Goal: Task Accomplishment & Management: Manage account settings

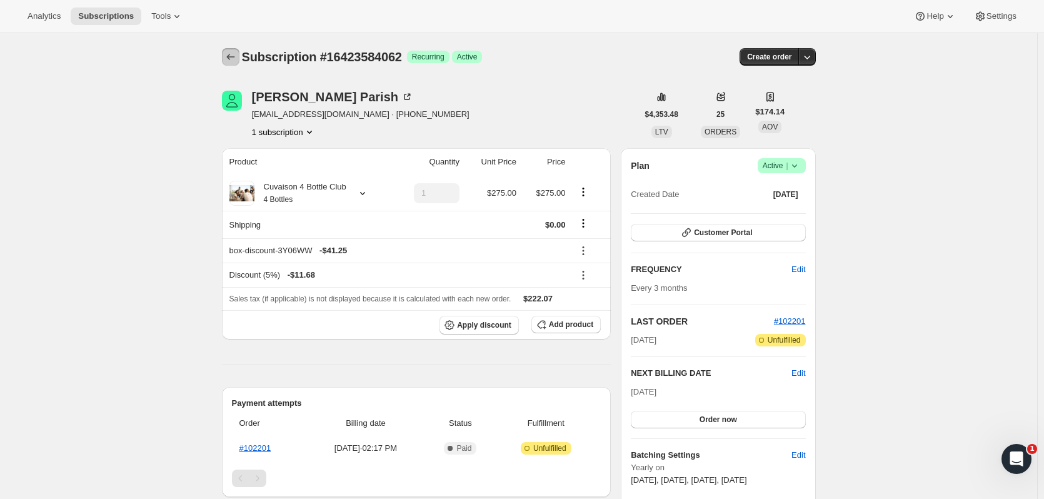
click at [233, 57] on icon "Subscriptions" at bounding box center [230, 57] width 12 height 12
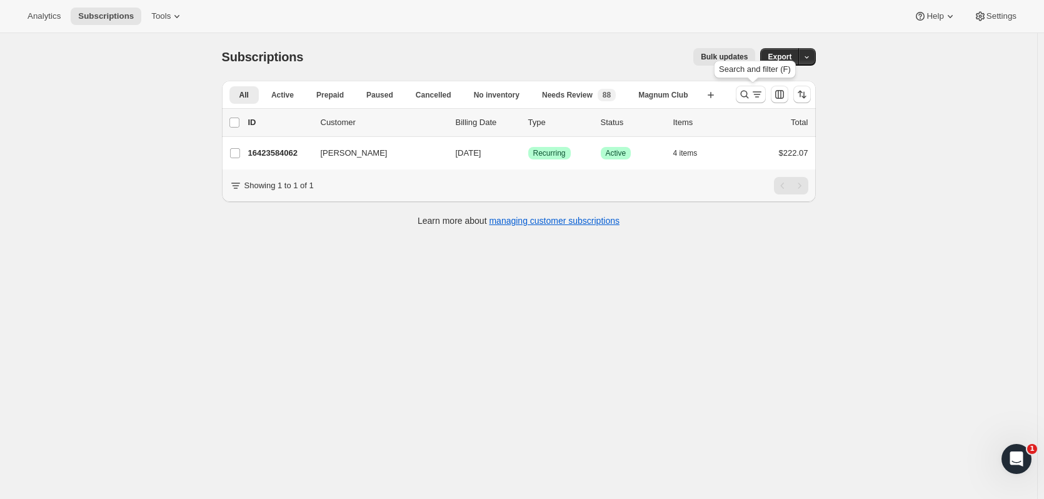
click at [741, 94] on icon "Search and filter results" at bounding box center [744, 94] width 12 height 12
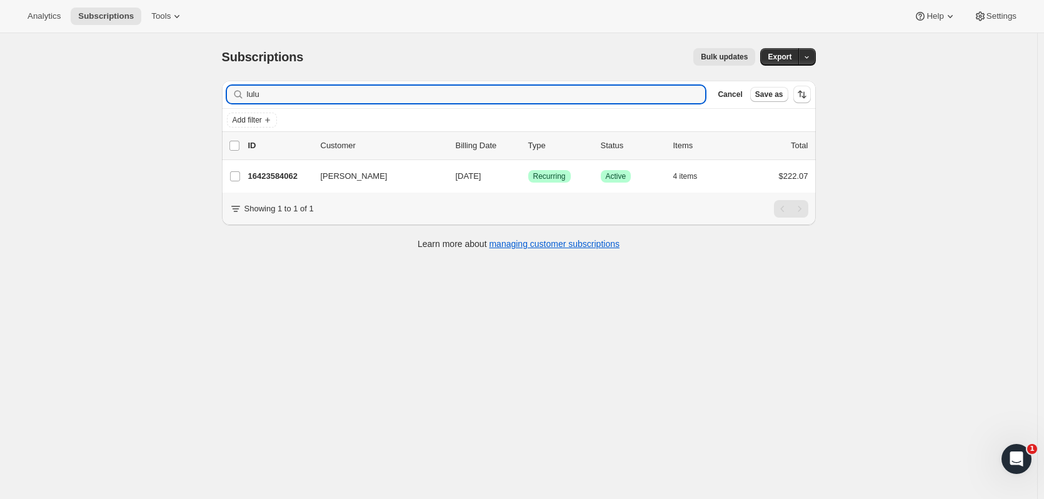
drag, startPoint x: 270, startPoint y: 93, endPoint x: 156, endPoint y: 86, distance: 114.6
click at [156, 86] on div "Subscriptions. This page is ready Subscriptions Bulk updates More actions Bulk …" at bounding box center [518, 282] width 1037 height 499
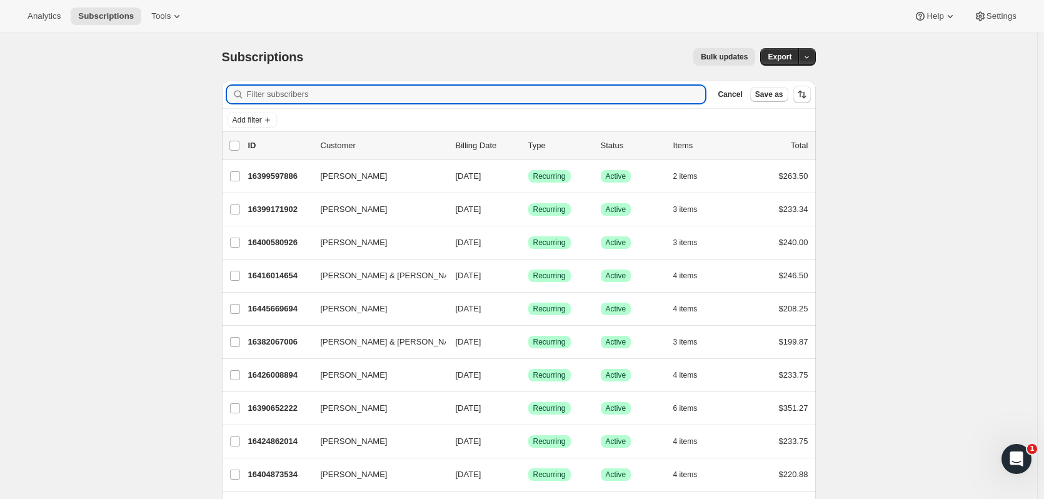
click at [94, 17] on span "Subscriptions" at bounding box center [106, 16] width 56 height 10
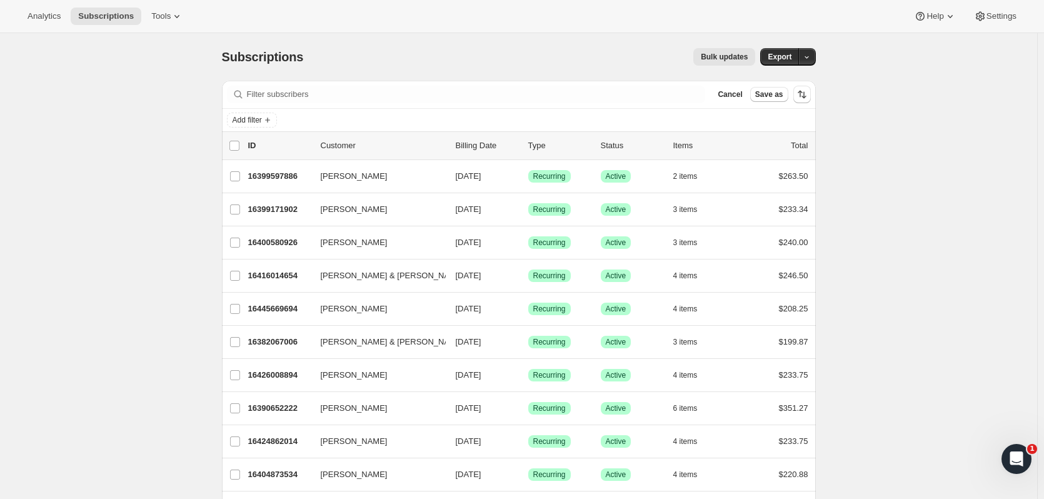
click at [94, 17] on span "Subscriptions" at bounding box center [106, 16] width 56 height 10
click at [267, 116] on icon "Add filter" at bounding box center [267, 120] width 10 height 10
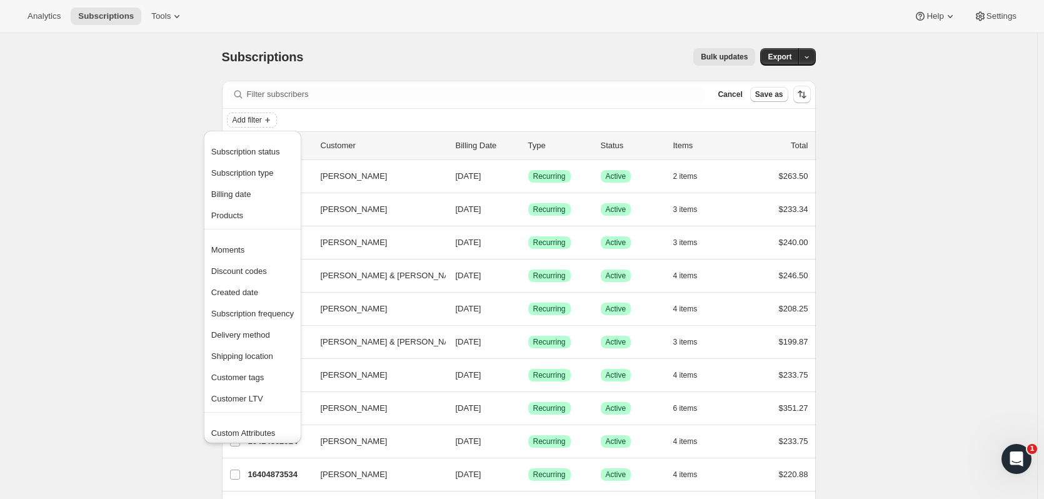
click at [267, 116] on icon "Add filter" at bounding box center [267, 120] width 10 height 10
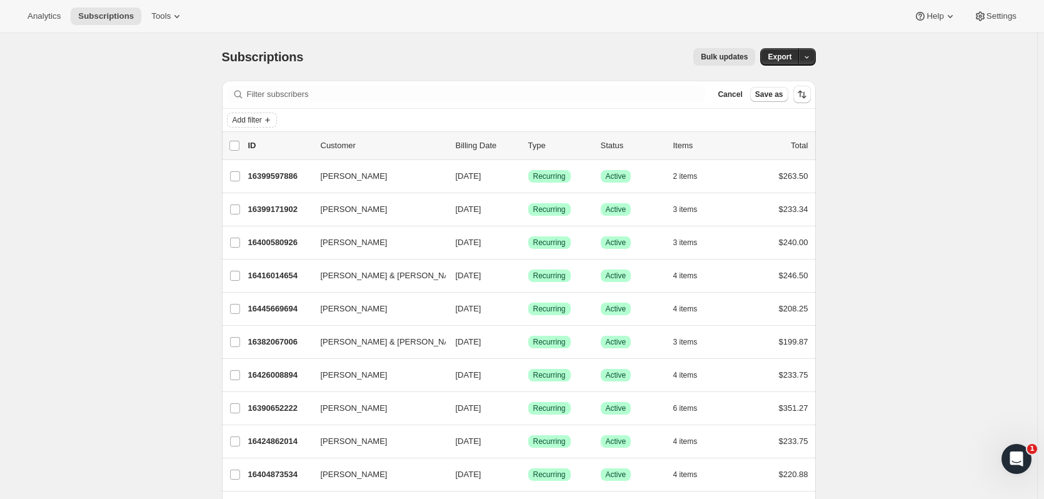
click at [272, 116] on icon "Add filter" at bounding box center [267, 120] width 10 height 10
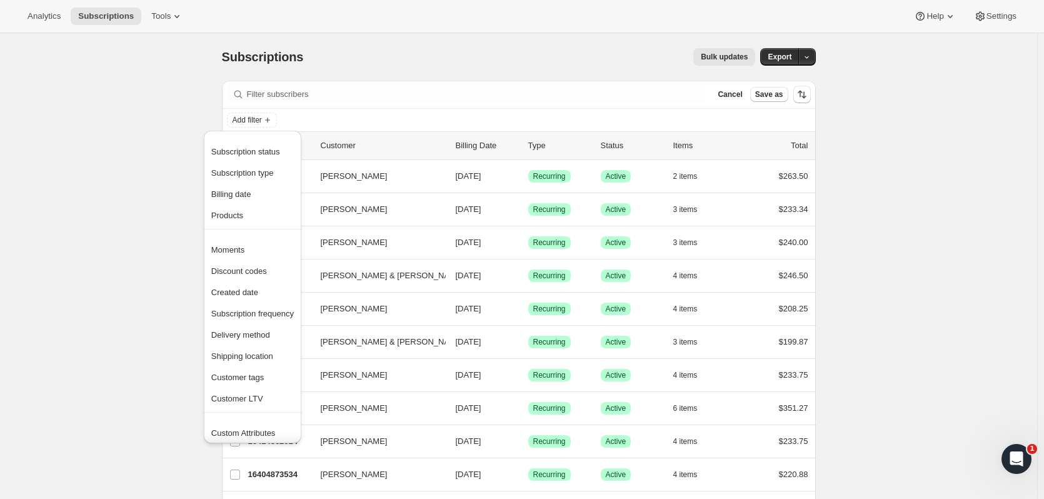
click at [742, 97] on span "Cancel" at bounding box center [729, 94] width 24 height 10
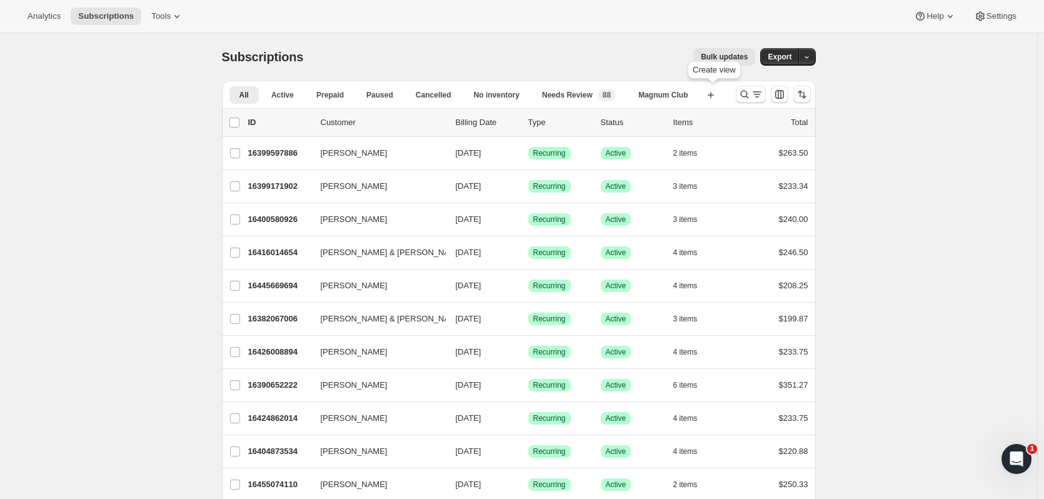
click at [712, 87] on button "Create new view" at bounding box center [711, 94] width 20 height 17
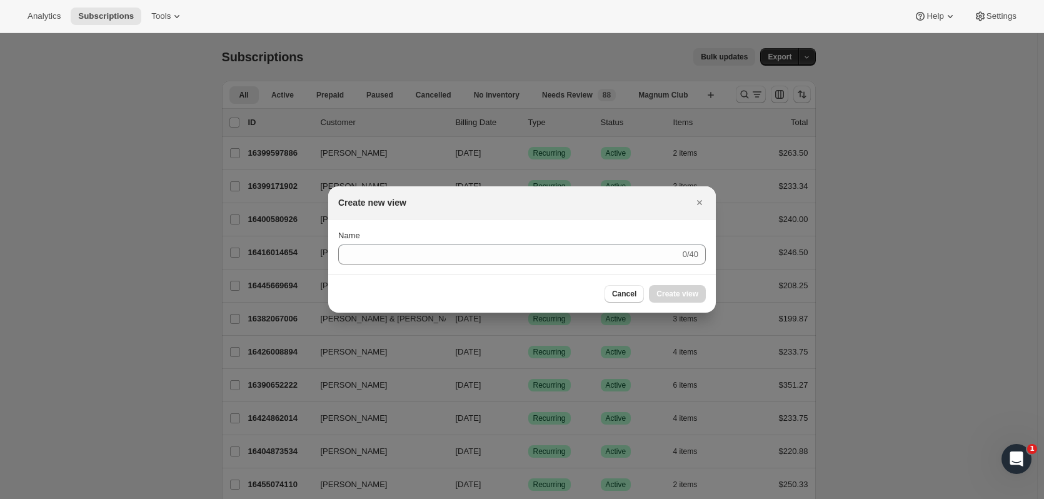
click at [695, 194] on button "Close" at bounding box center [699, 202] width 17 height 17
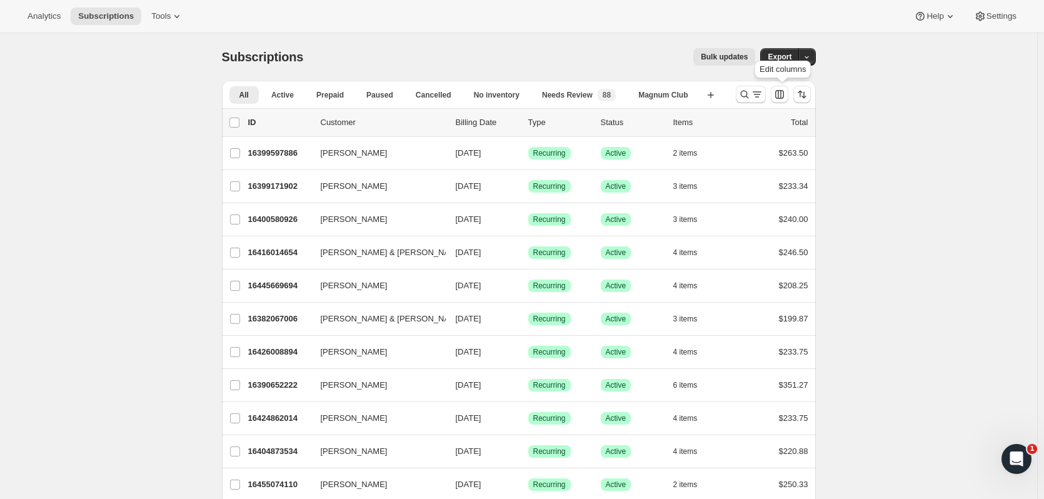
click at [774, 94] on button "Customize table column order and visibility" at bounding box center [779, 94] width 17 height 17
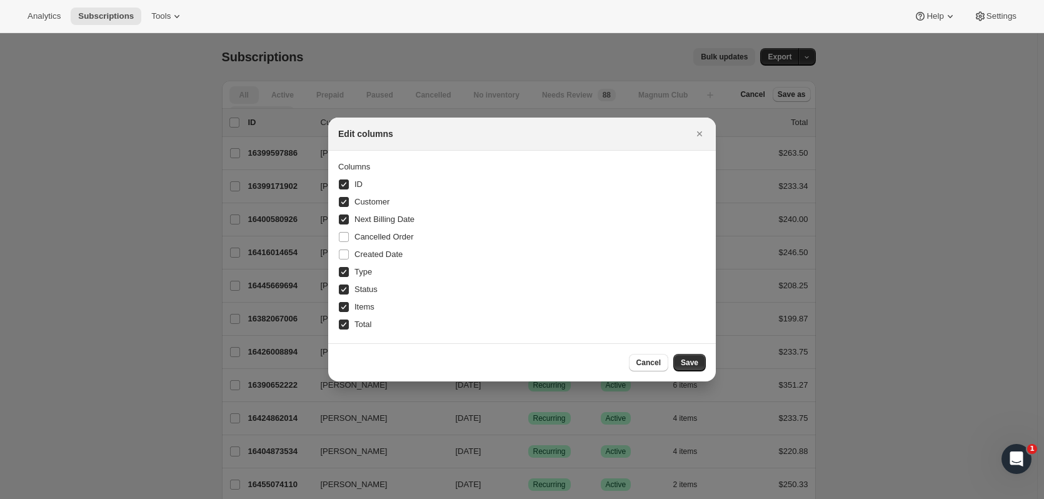
click at [699, 133] on icon "Close" at bounding box center [699, 133] width 5 height 5
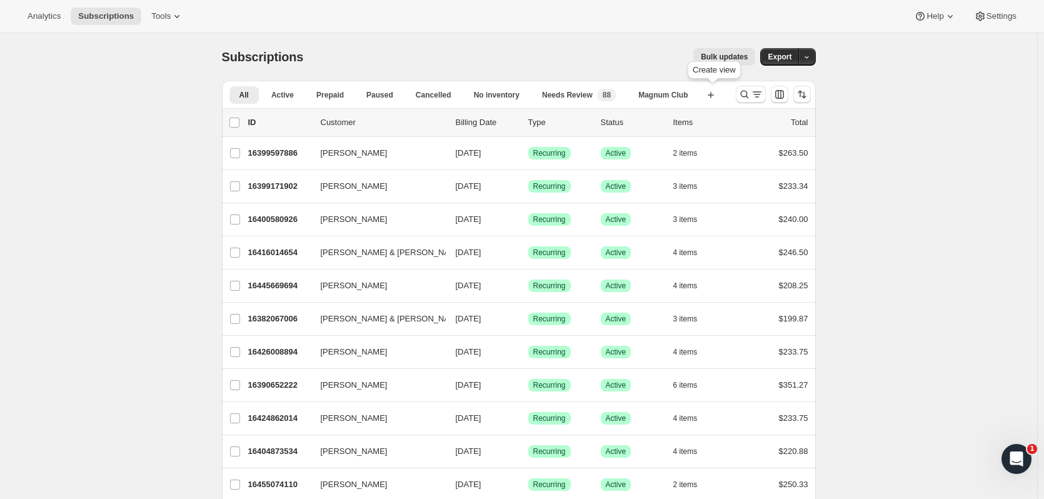
click at [712, 93] on icon "button" at bounding box center [710, 95] width 12 height 12
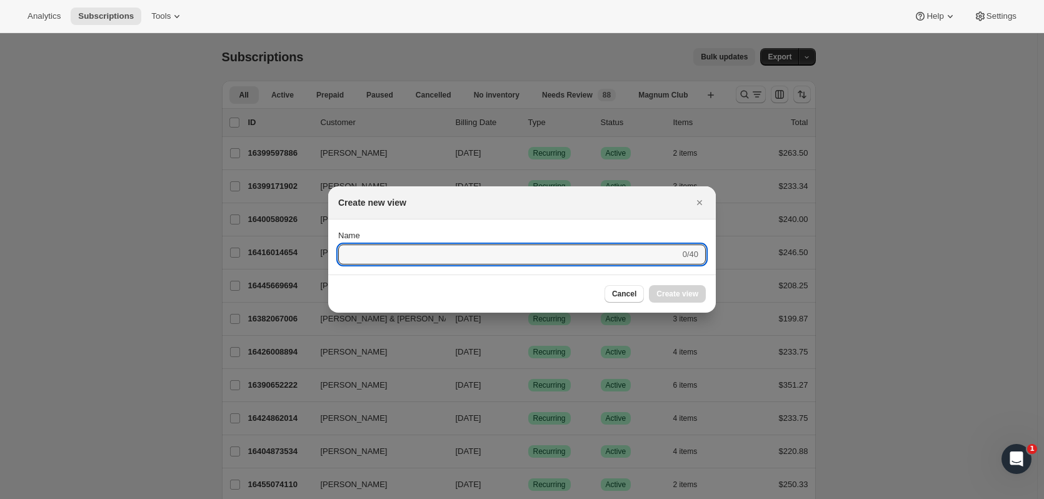
click at [706, 209] on button "Close" at bounding box center [699, 202] width 17 height 17
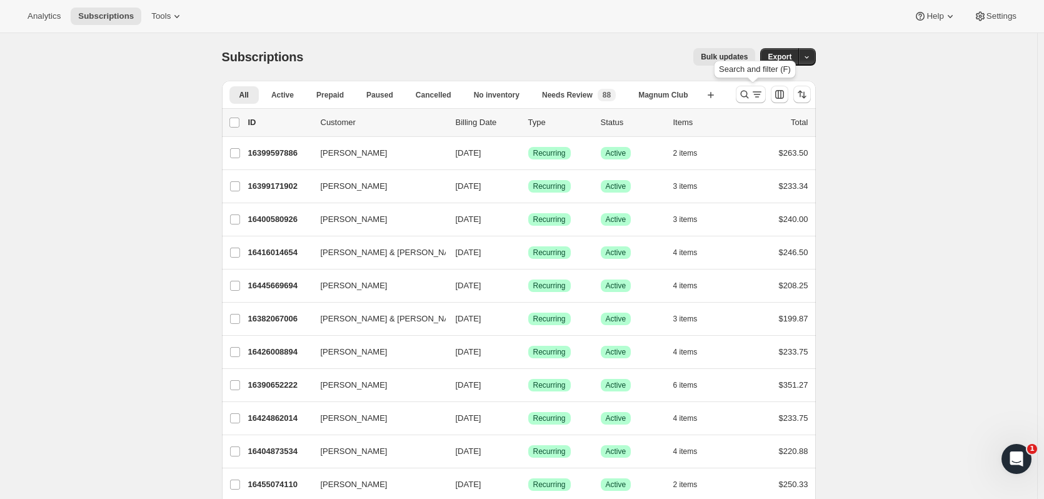
click at [763, 94] on icon "Search and filter results" at bounding box center [757, 94] width 12 height 12
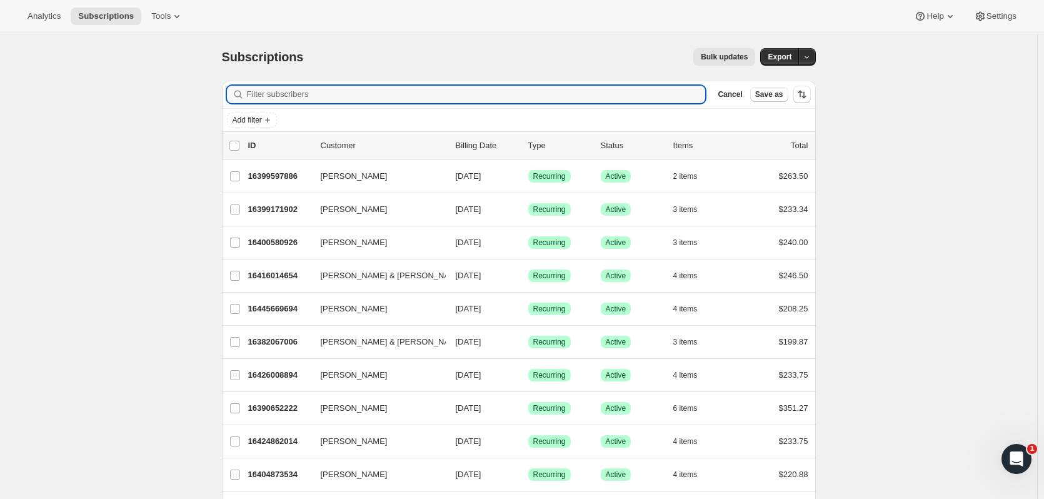
click at [747, 88] on button "Cancel" at bounding box center [729, 94] width 34 height 15
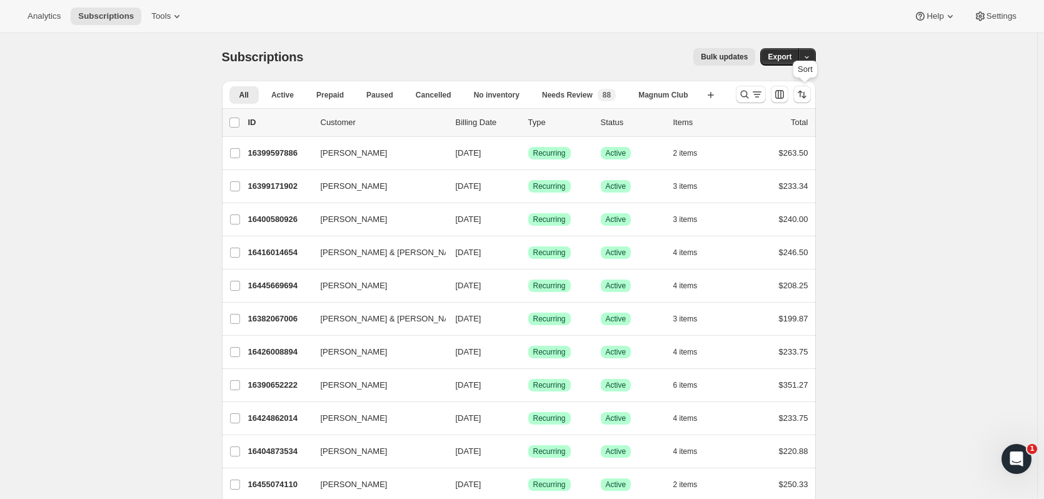
click at [802, 96] on icon "Sort the results" at bounding box center [799, 94] width 5 height 7
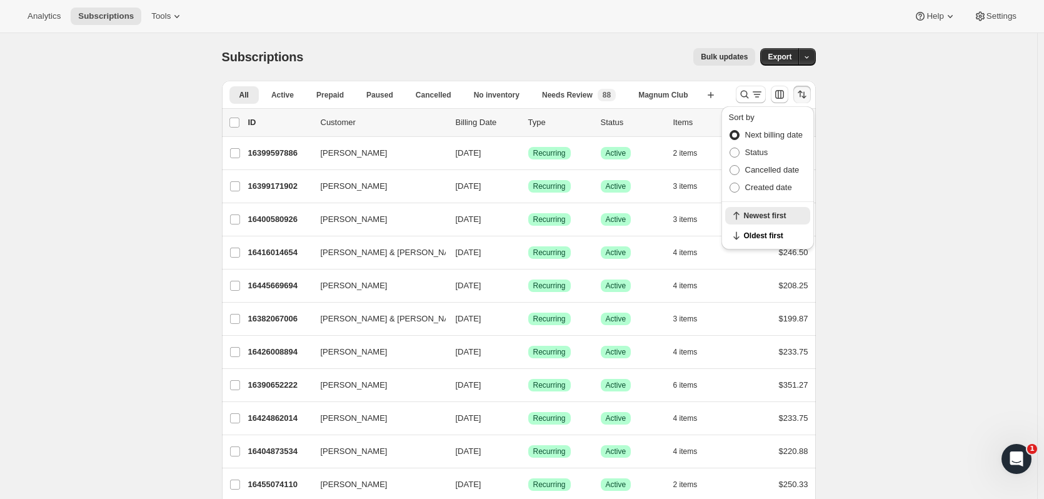
click at [802, 96] on icon "Sort the results" at bounding box center [799, 94] width 5 height 7
click at [684, 94] on span "Magnum Club" at bounding box center [662, 95] width 49 height 10
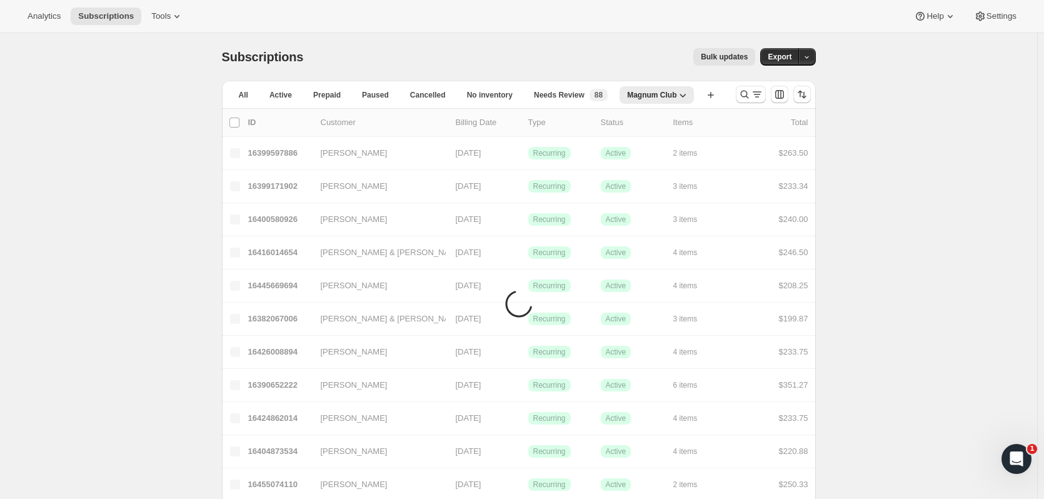
click at [688, 97] on icon "button" at bounding box center [682, 95] width 12 height 12
